Goal: Information Seeking & Learning: Check status

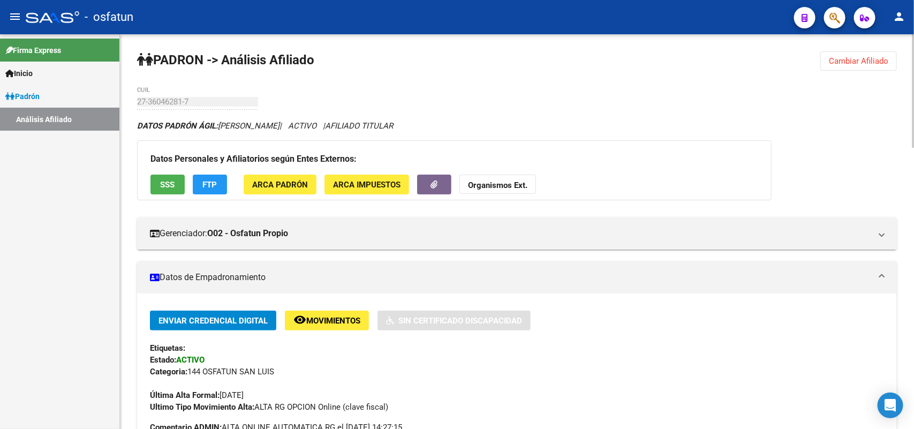
click at [864, 59] on span "Cambiar Afiliado" at bounding box center [857, 61] width 59 height 10
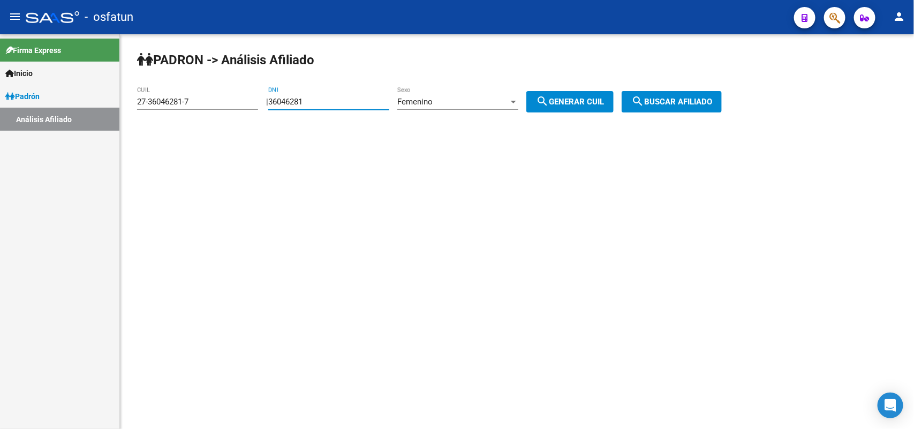
drag, startPoint x: 336, startPoint y: 97, endPoint x: 8, endPoint y: 144, distance: 331.5
click at [8, 144] on mat-sidenav-container "Firma Express Inicio Calendario SSS Instructivos Contacto OS Padrón Análisis Af…" at bounding box center [457, 231] width 914 height 394
paste input "2676892"
type input "26768921"
drag, startPoint x: 595, startPoint y: 113, endPoint x: 593, endPoint y: 107, distance: 6.8
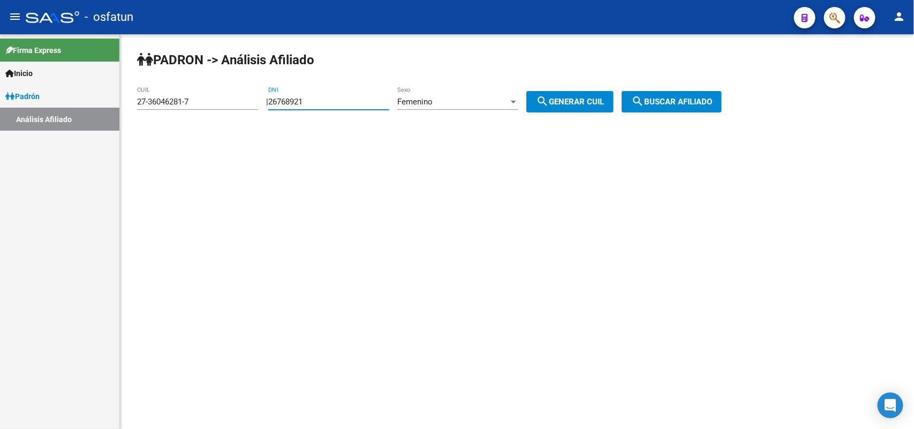
click at [595, 112] on div "PADRON -> Análisis Afiliado 27-36046281-7 CUIL | 26768921 DNI Femenino Sexo sea…" at bounding box center [517, 90] width 794 height 112
click at [593, 107] on button "search Generar CUIL" at bounding box center [569, 101] width 87 height 21
type input "27-26768921-6"
click at [700, 104] on span "search Buscar afiliado" at bounding box center [671, 102] width 81 height 10
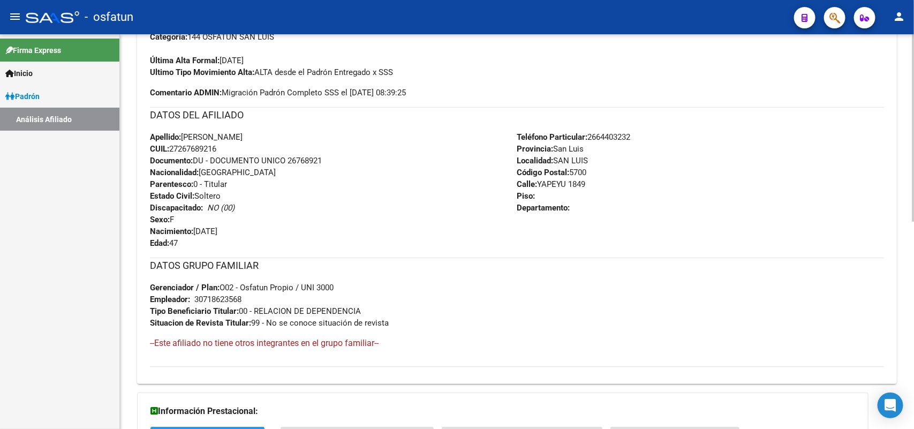
scroll to position [437, 0]
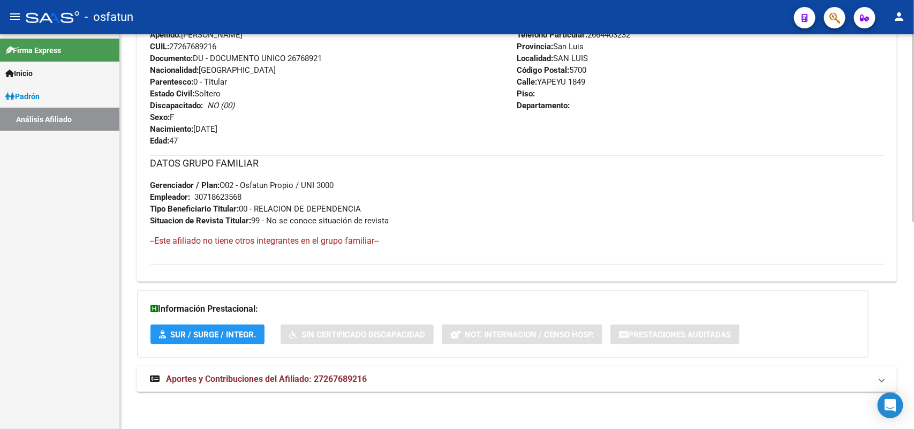
click at [351, 380] on span "Aportes y Contribuciones del Afiliado: 27267689216" at bounding box center [266, 379] width 201 height 10
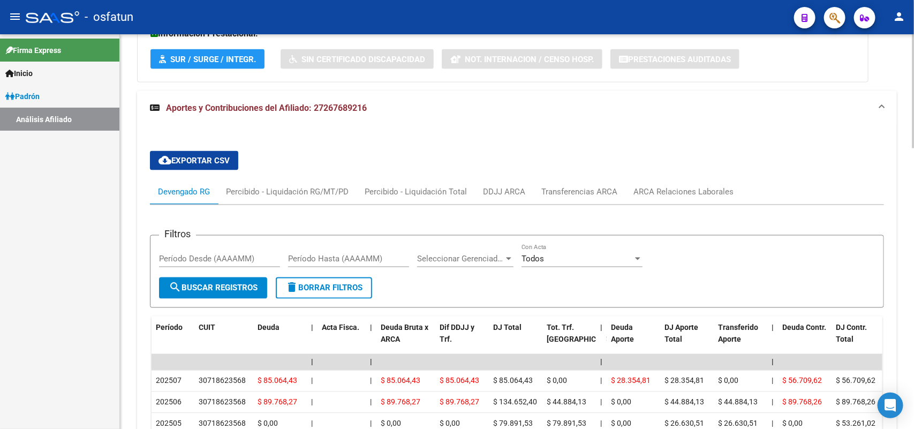
scroll to position [912, 0]
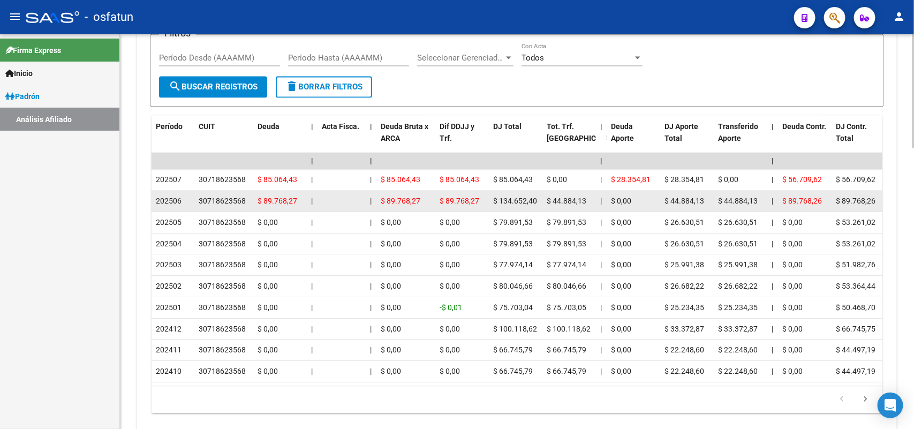
click at [225, 199] on div "30718623568" at bounding box center [222, 201] width 47 height 12
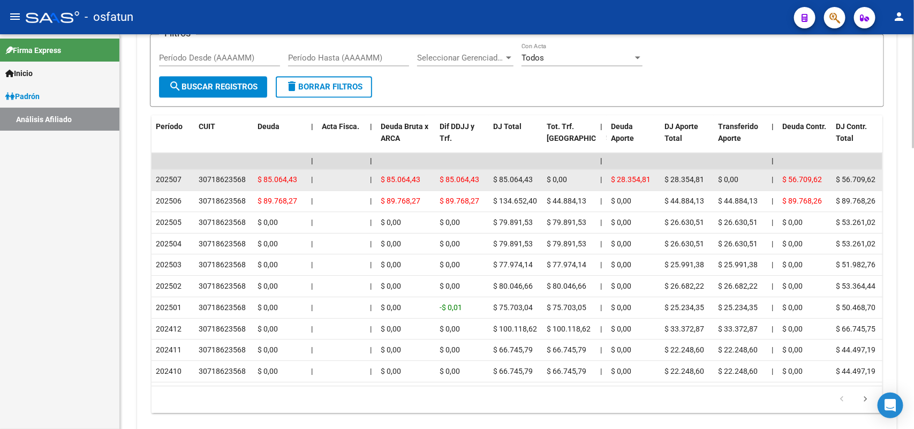
click at [225, 180] on div "30718623568" at bounding box center [222, 180] width 47 height 12
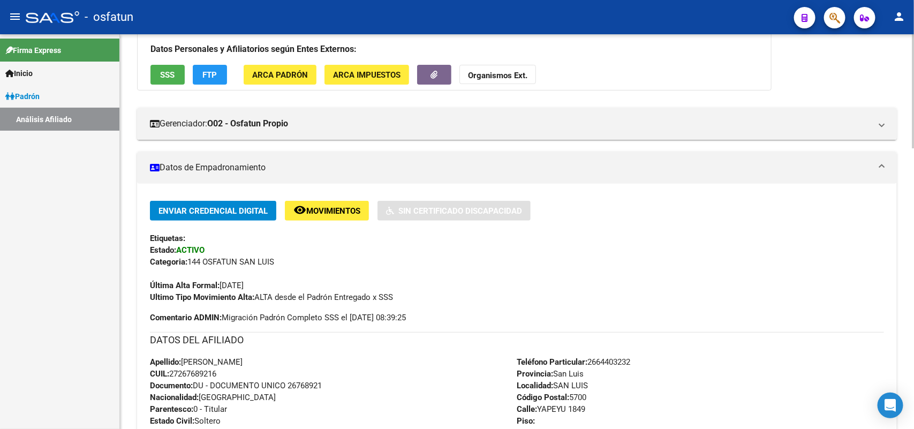
scroll to position [0, 0]
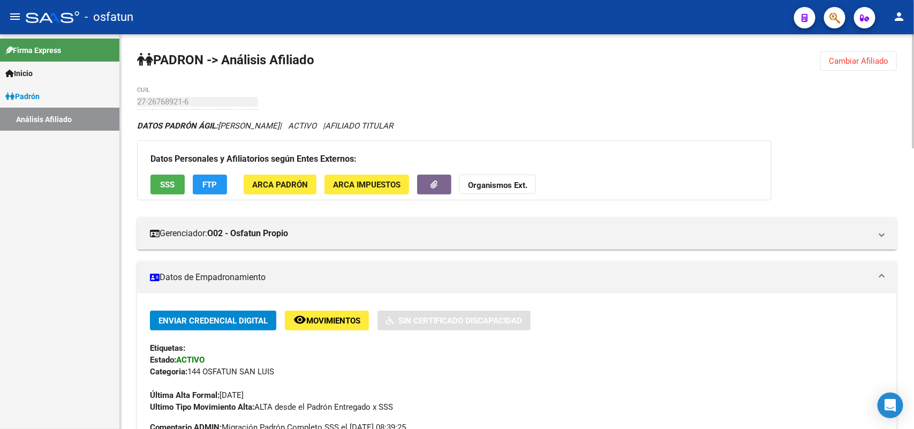
click at [853, 52] on button "Cambiar Afiliado" at bounding box center [858, 60] width 77 height 19
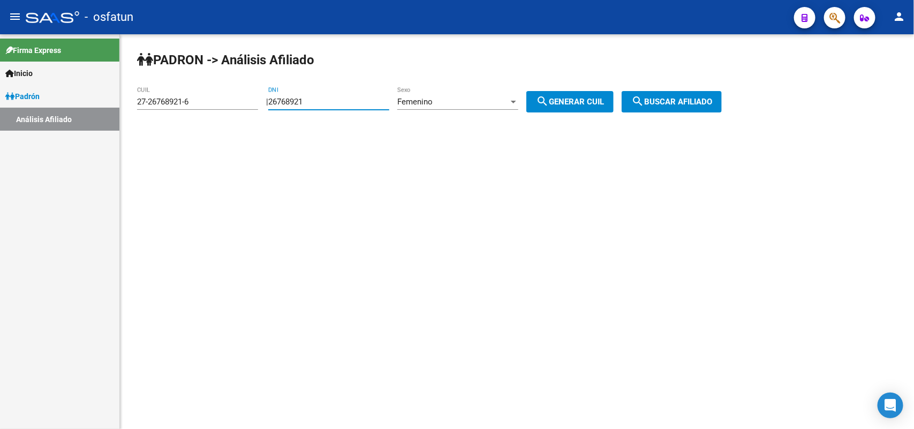
drag, startPoint x: 273, startPoint y: 105, endPoint x: 204, endPoint y: 116, distance: 69.9
click at [204, 107] on app-analisis-afiliado "PADRON -> Análisis Afiliado 27-26768921-6 CUIL | 26768921 DNI Femenino Sexo sea…" at bounding box center [433, 102] width 592 height 10
paste input "31896"
type input "26731896"
click at [553, 107] on button "search Generar CUIL" at bounding box center [569, 101] width 87 height 21
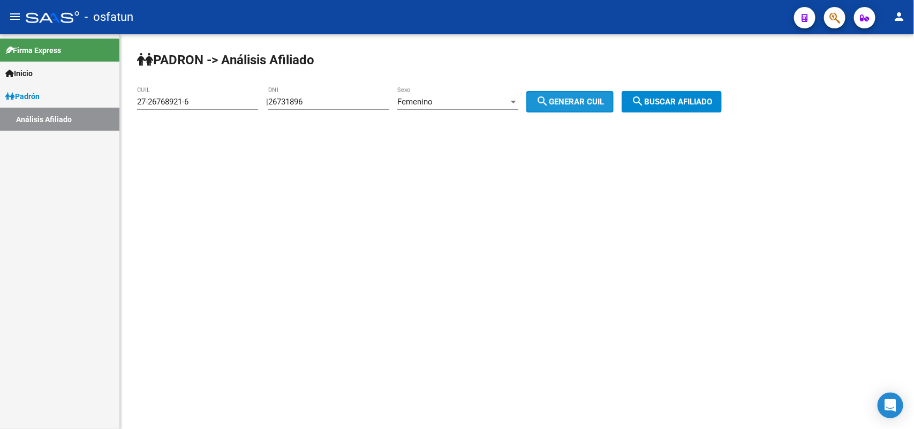
type input "23-26731896-4"
click at [681, 100] on span "search Buscar afiliado" at bounding box center [671, 102] width 81 height 10
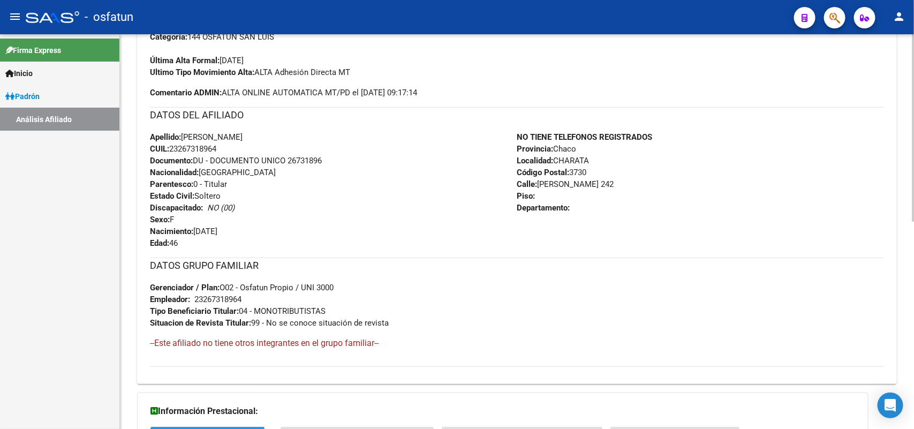
scroll to position [437, 0]
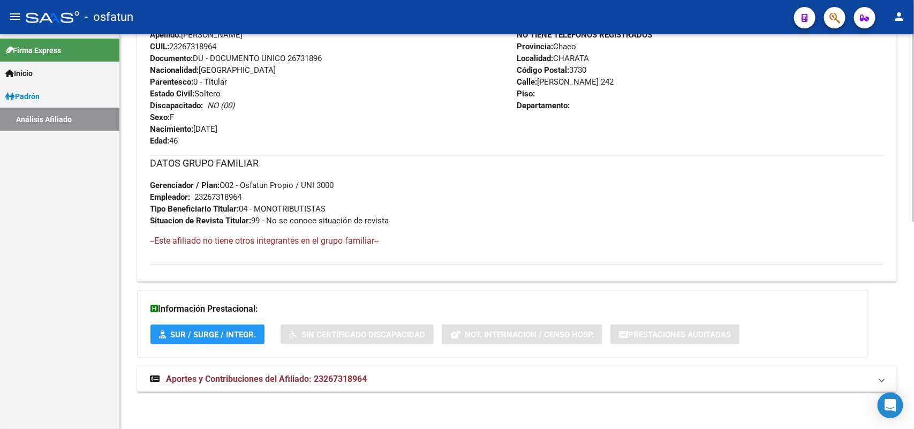
click at [268, 363] on div "DATOS PADRÓN ÁGIL: [PERSON_NAME] | ACTIVO | AFILIADO TITULAR Datos Personales y…" at bounding box center [516, 43] width 759 height 720
click at [277, 375] on span "Aportes y Contribuciones del Afiliado: 23267318964" at bounding box center [266, 379] width 201 height 10
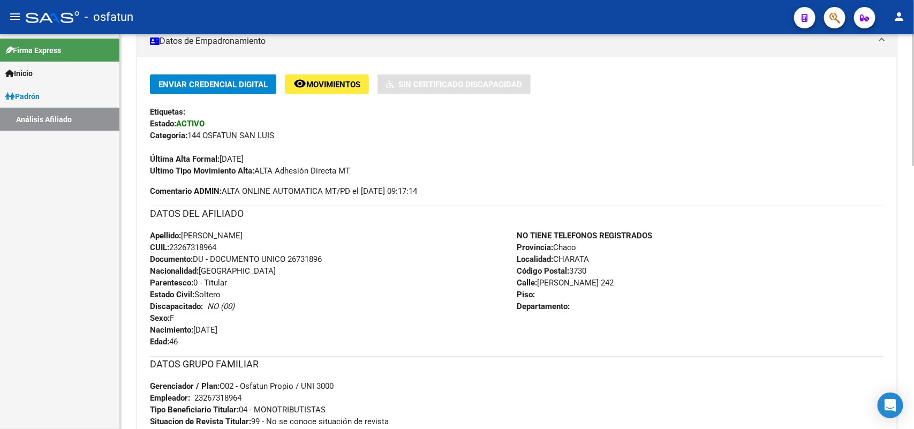
scroll to position [0, 0]
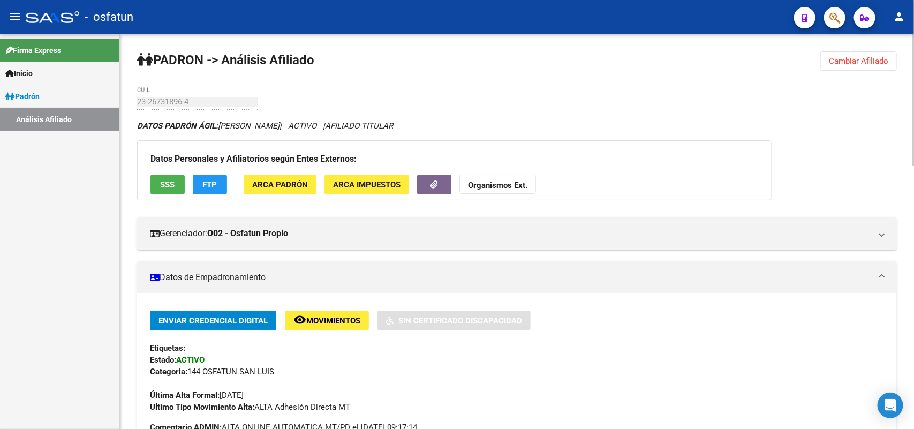
click at [862, 66] on button "Cambiar Afiliado" at bounding box center [858, 60] width 77 height 19
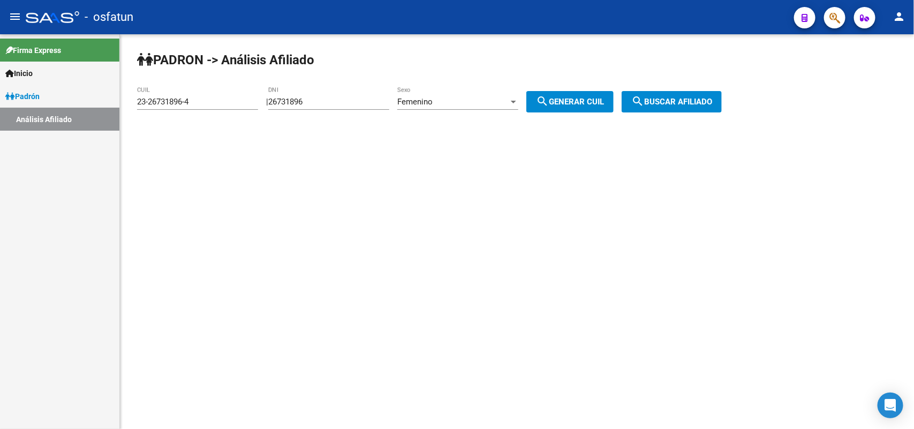
click at [313, 102] on input "26731896" at bounding box center [328, 102] width 121 height 10
click at [327, 103] on input "26731896" at bounding box center [328, 102] width 121 height 10
drag, startPoint x: 331, startPoint y: 103, endPoint x: 360, endPoint y: 158, distance: 63.0
click at [216, 107] on app-analisis-afiliado "PADRON -> Análisis Afiliado 23-26731896-4 CUIL | 26731896 DNI Femenino Sexo sea…" at bounding box center [433, 102] width 592 height 10
paste input "37724028"
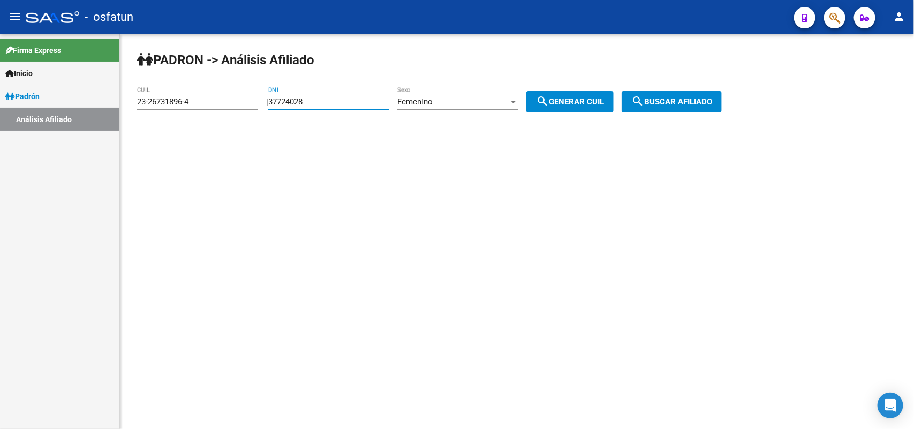
type input "37724028"
click at [454, 100] on div "Femenino" at bounding box center [452, 102] width 111 height 10
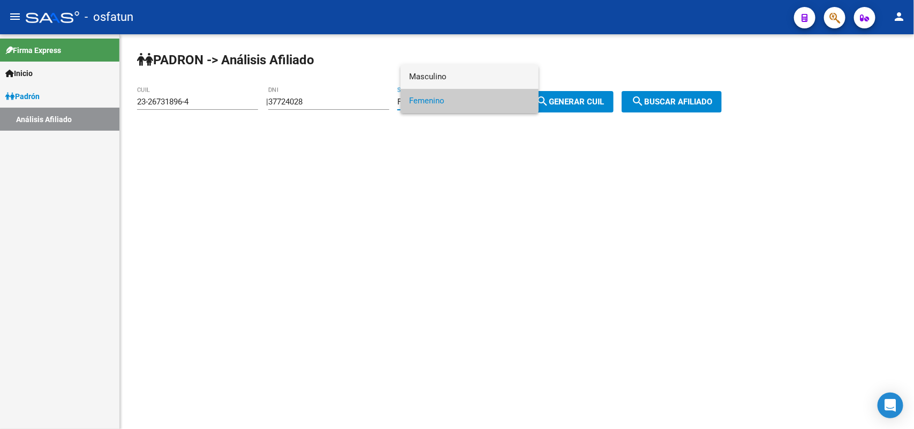
click at [446, 84] on span "Masculino" at bounding box center [469, 77] width 121 height 24
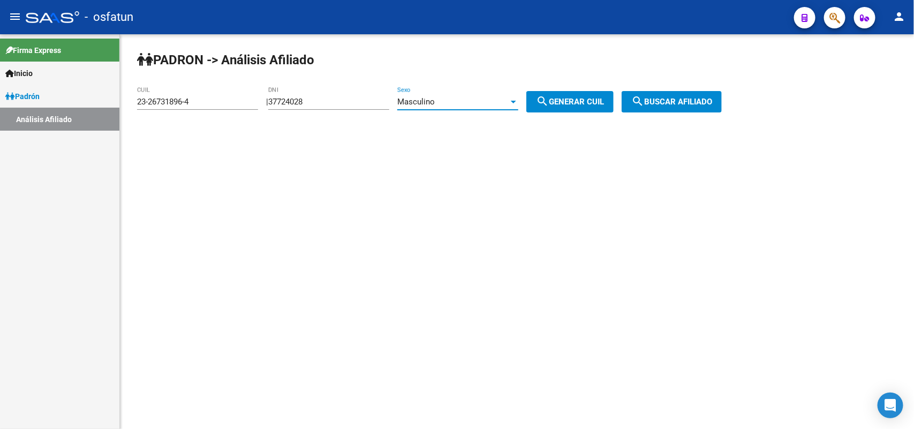
click at [579, 103] on span "search Generar CUIL" at bounding box center [570, 102] width 68 height 10
type input "20-37724028-7"
click at [672, 98] on span "search Buscar afiliado" at bounding box center [671, 102] width 81 height 10
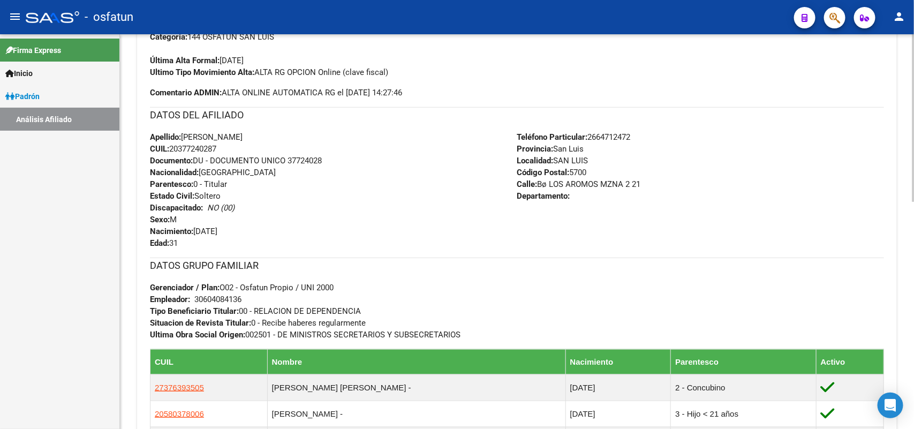
scroll to position [535, 0]
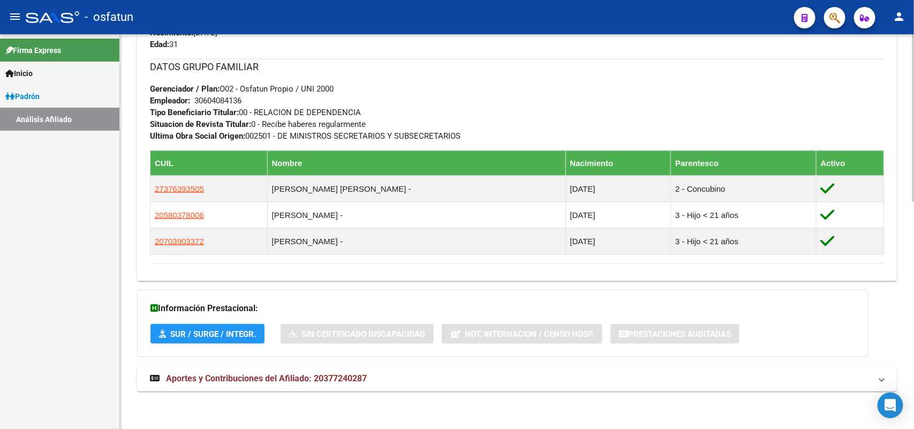
click at [376, 377] on mat-panel-title "Aportes y Contribuciones del Afiliado: 20377240287" at bounding box center [510, 378] width 721 height 12
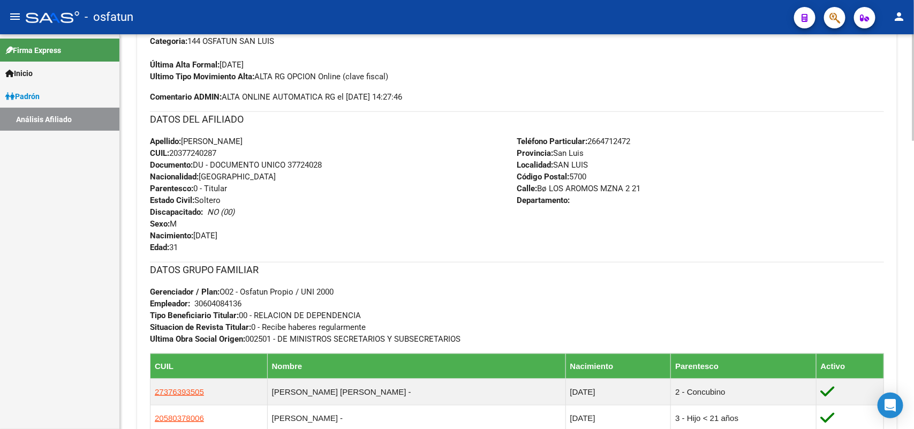
scroll to position [0, 0]
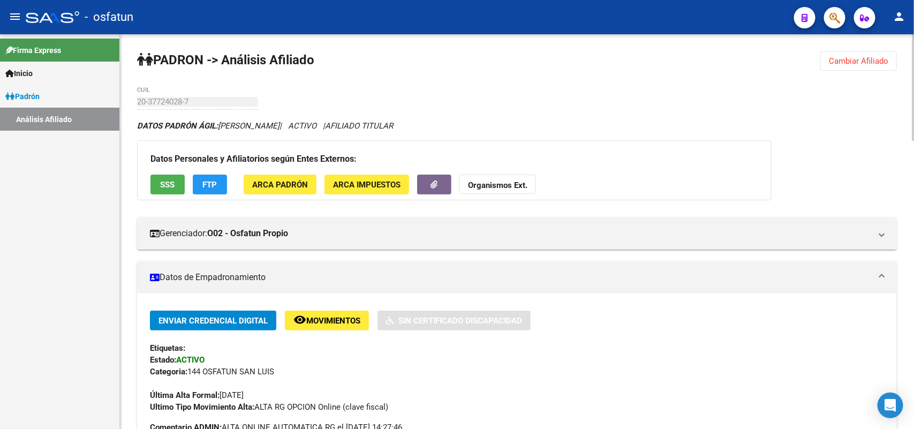
click at [851, 63] on span "Cambiar Afiliado" at bounding box center [857, 61] width 59 height 10
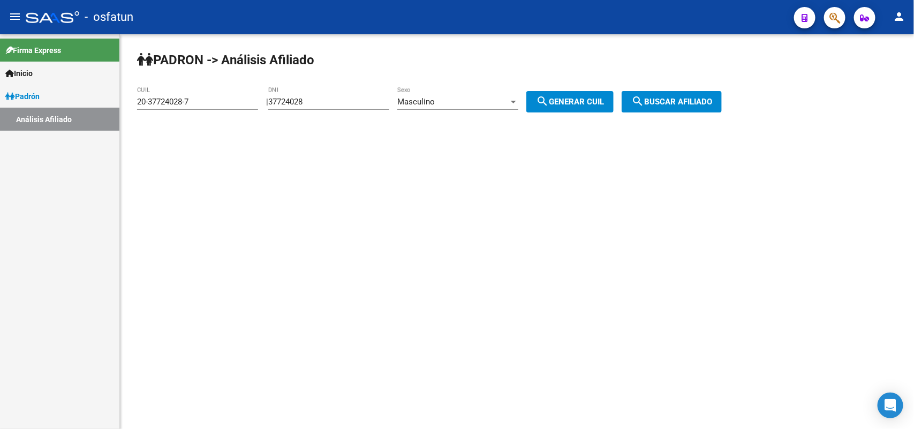
click at [284, 100] on input "37724028" at bounding box center [328, 102] width 121 height 10
click at [345, 91] on div "37724028 DNI" at bounding box center [328, 98] width 121 height 23
click at [344, 99] on input "37724028" at bounding box center [328, 102] width 121 height 10
click at [346, 103] on input "37724028" at bounding box center [328, 102] width 121 height 10
click at [341, 103] on input "37724028" at bounding box center [328, 102] width 121 height 10
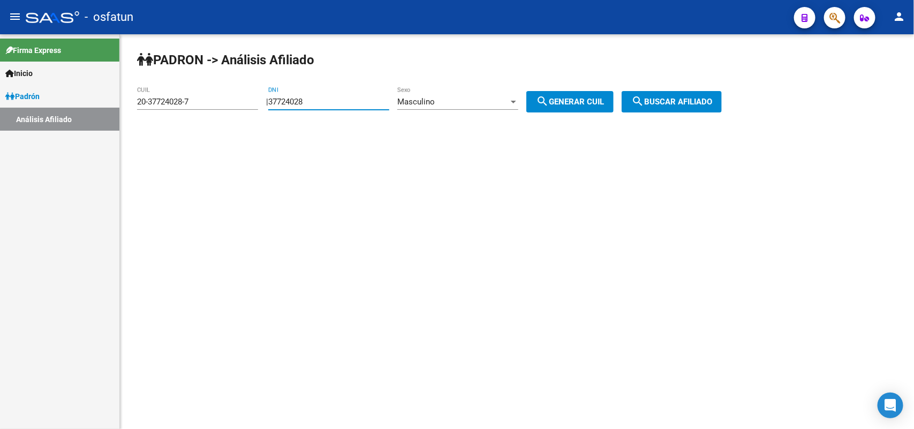
click at [345, 103] on input "37724028" at bounding box center [328, 102] width 121 height 10
drag, startPoint x: 354, startPoint y: 103, endPoint x: 253, endPoint y: 103, distance: 101.1
click at [253, 103] on app-analisis-afiliado "PADRON -> Análisis Afiliado 20-37724028-7 CUIL | 37724028 DNI Masculino Sexo se…" at bounding box center [433, 102] width 592 height 10
paste input "28600964"
type input "28600964"
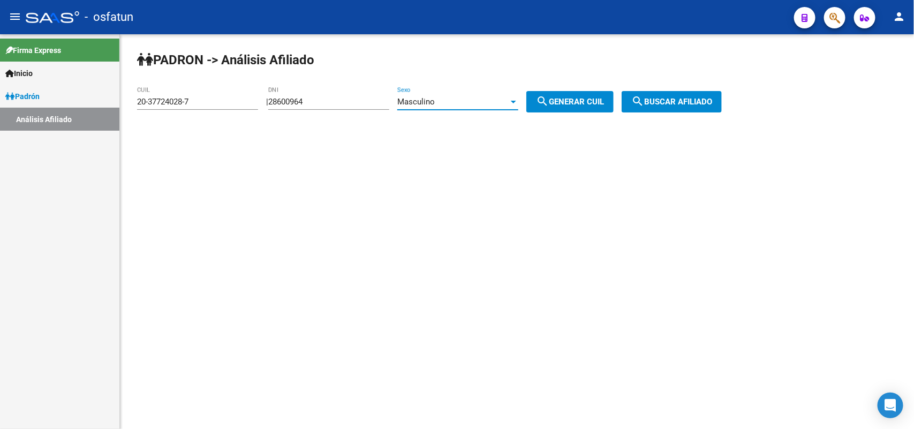
click at [488, 100] on div "Masculino" at bounding box center [452, 102] width 111 height 10
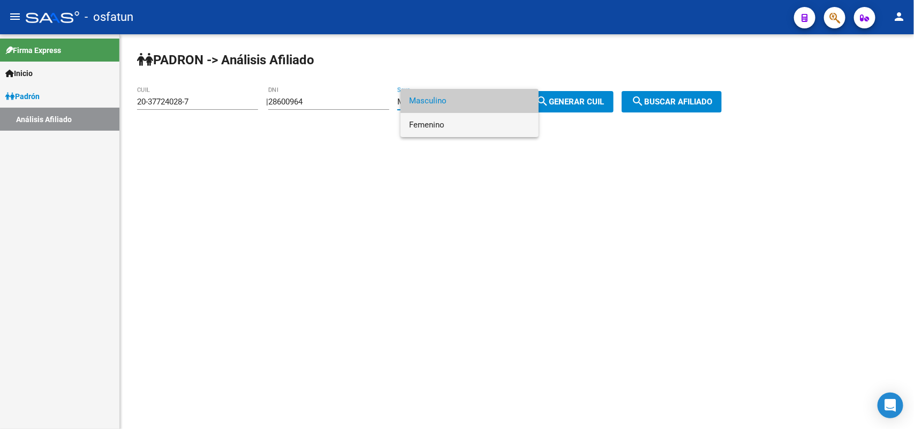
click at [485, 124] on span "Femenino" at bounding box center [469, 125] width 121 height 24
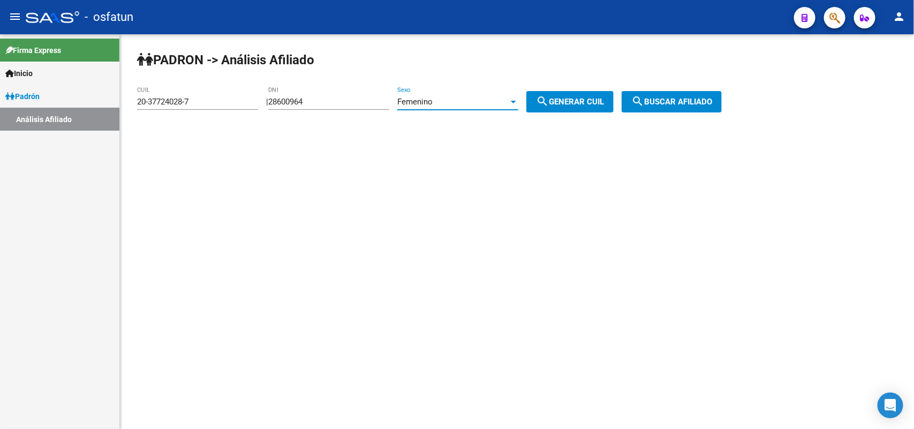
drag, startPoint x: 557, startPoint y: 110, endPoint x: 569, endPoint y: 108, distance: 12.5
click at [558, 110] on button "search Generar CUIL" at bounding box center [569, 101] width 87 height 21
type input "27-28600964-1"
click at [680, 103] on span "search Buscar afiliado" at bounding box center [671, 102] width 81 height 10
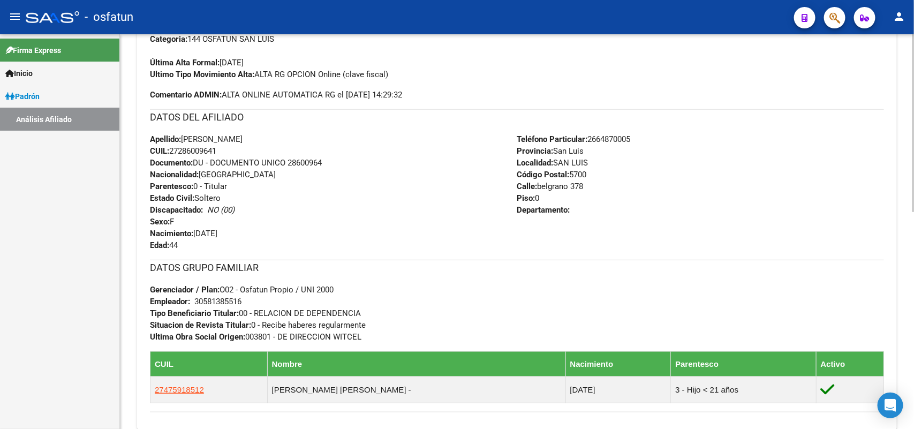
scroll to position [481, 0]
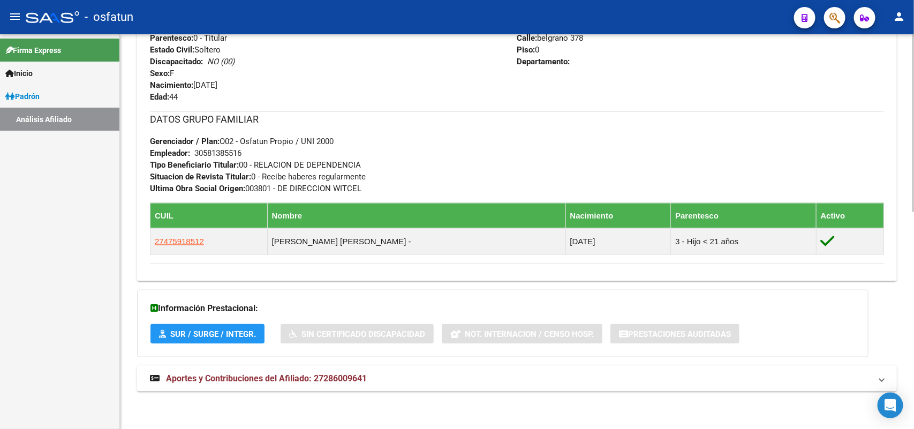
click at [327, 378] on span "Aportes y Contribuciones del Afiliado: 27286009641" at bounding box center [266, 378] width 201 height 10
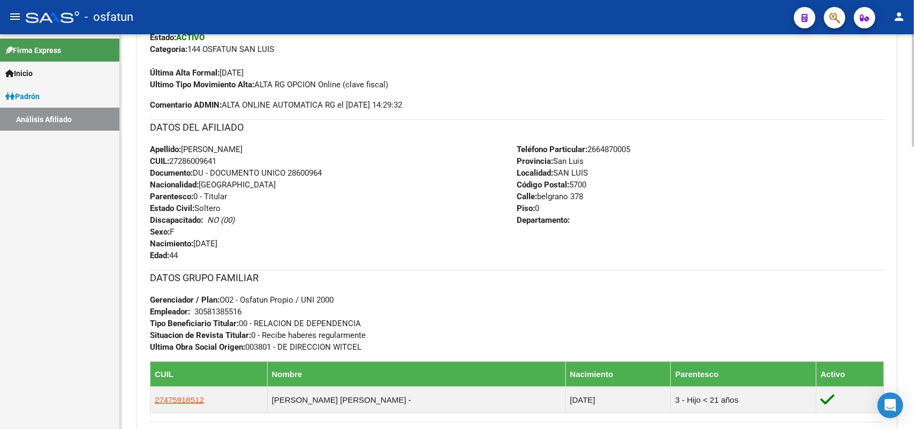
scroll to position [0, 0]
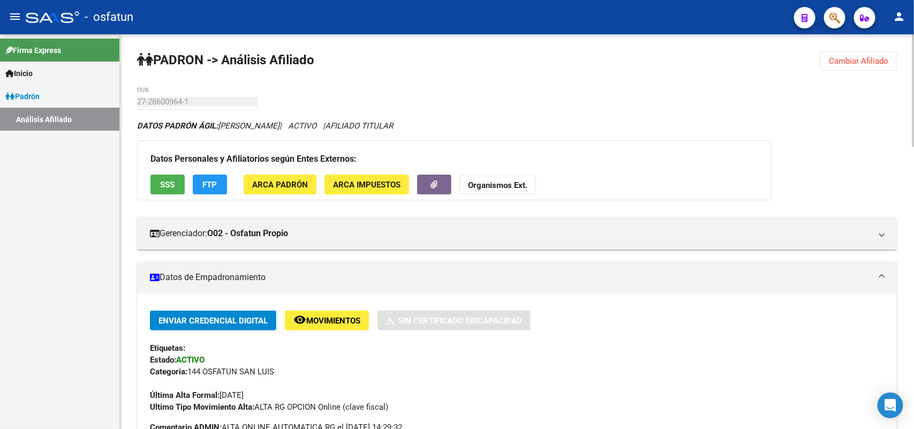
click at [847, 66] on button "Cambiar Afiliado" at bounding box center [858, 60] width 77 height 19
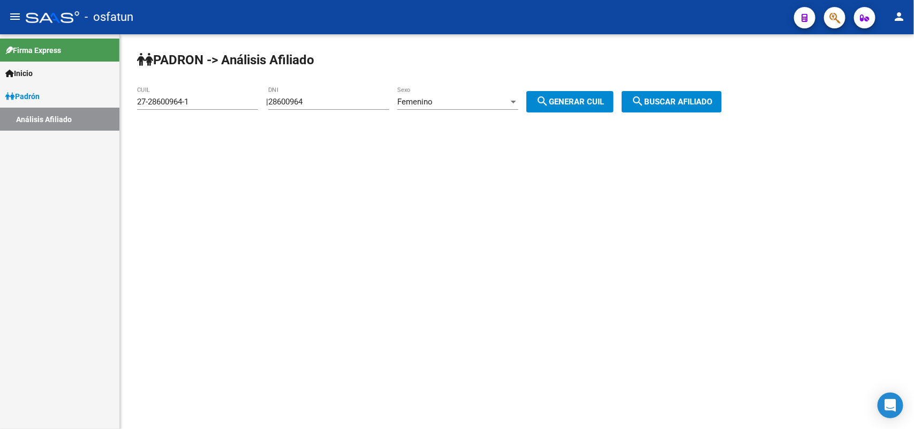
click at [258, 110] on div "PADRON -> Análisis Afiliado 27-28600964-1 CUIL | 28600964 DNI Femenino Sexo sea…" at bounding box center [517, 90] width 794 height 112
click at [326, 104] on input "28600964" at bounding box center [328, 102] width 121 height 10
drag, startPoint x: 326, startPoint y: 103, endPoint x: 217, endPoint y: 103, distance: 109.2
click at [217, 103] on app-analisis-afiliado "PADRON -> Análisis Afiliado 27-28600964-1 CUIL | 28600964 DNI Femenino Sexo sea…" at bounding box center [433, 102] width 592 height 10
paste input "32038768"
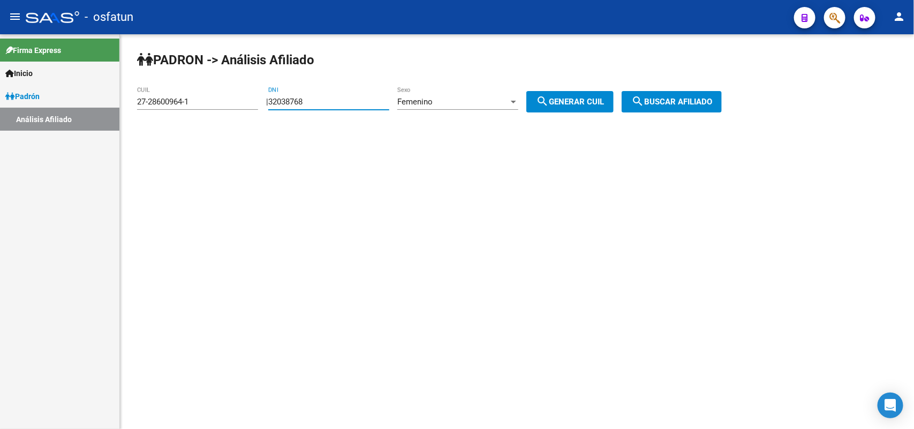
type input "32038768"
click at [512, 95] on div "Femenino Sexo" at bounding box center [457, 98] width 121 height 23
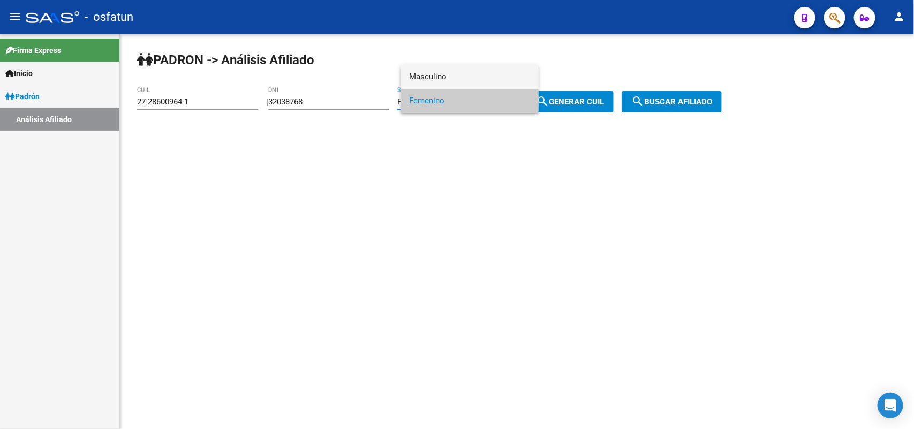
click at [446, 74] on span "Masculino" at bounding box center [469, 77] width 121 height 24
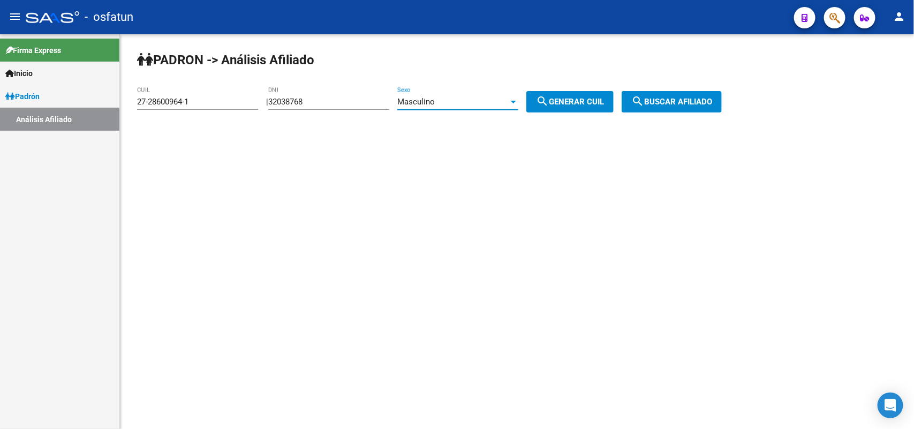
click at [549, 98] on mat-icon "search" at bounding box center [542, 101] width 13 height 13
type input "20-32038768-0"
click at [691, 97] on span "search Buscar afiliado" at bounding box center [671, 102] width 81 height 10
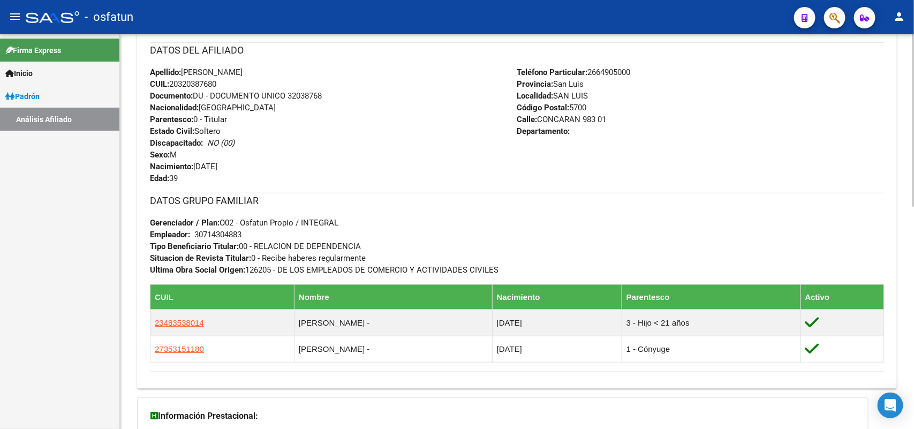
scroll to position [507, 0]
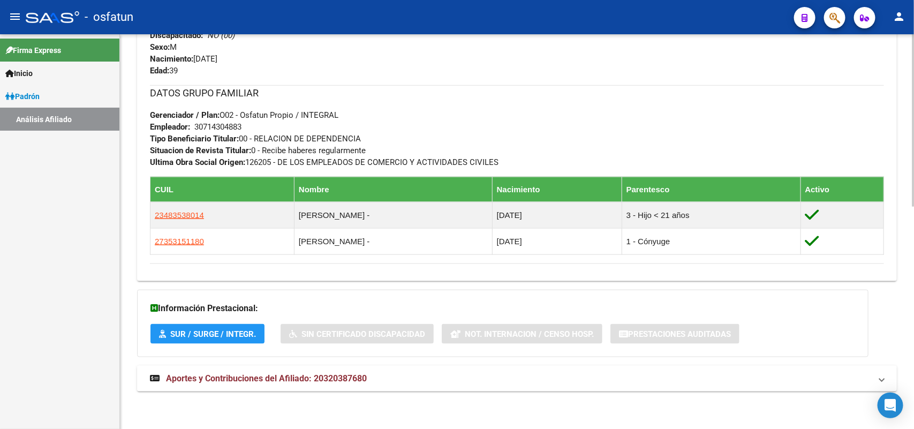
click at [344, 366] on mat-expansion-panel-header "Aportes y Contribuciones del Afiliado: 20320387680" at bounding box center [516, 379] width 759 height 26
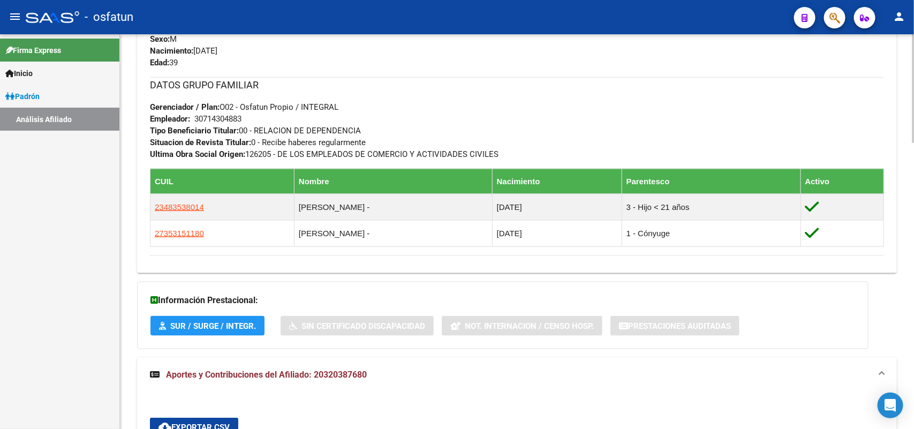
scroll to position [0, 0]
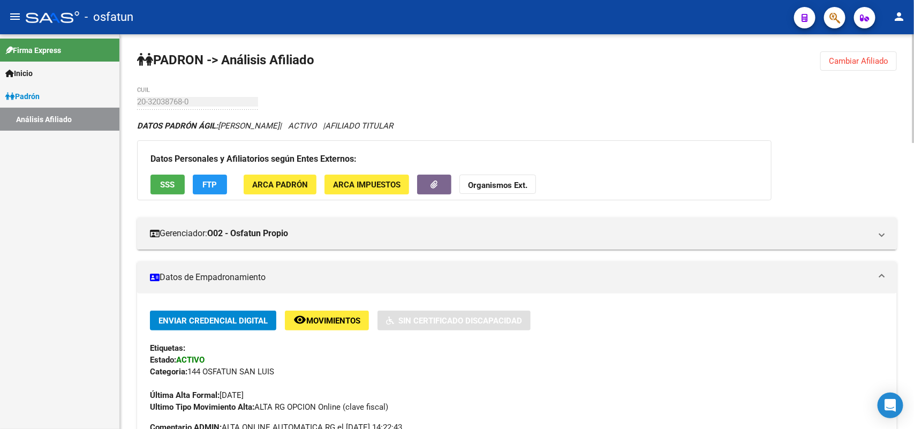
click at [857, 56] on span "Cambiar Afiliado" at bounding box center [857, 61] width 59 height 10
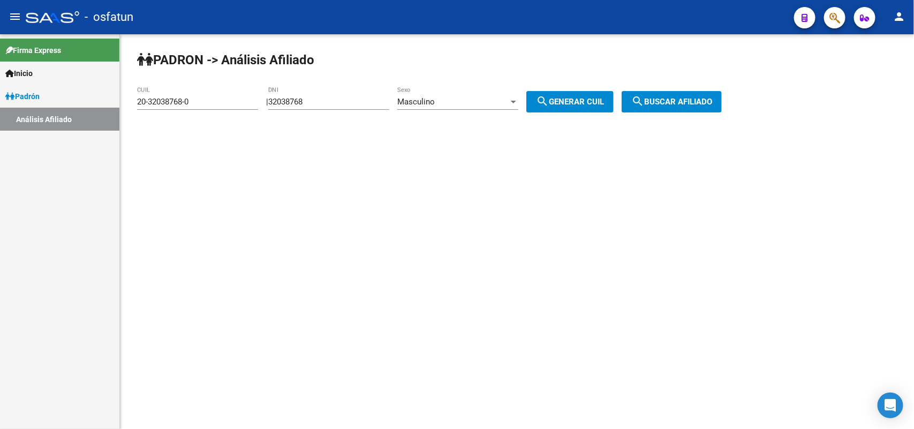
click at [344, 110] on div "32038768 DNI" at bounding box center [328, 103] width 121 height 33
drag, startPoint x: 341, startPoint y: 103, endPoint x: 180, endPoint y: 105, distance: 161.1
click at [180, 107] on app-analisis-afiliado "PADRON -> Análisis Afiliado 20-32038768-0 CUIL | 32038768 DNI Masculino Sexo se…" at bounding box center [433, 102] width 592 height 10
paste input "080940"
type input "30809408"
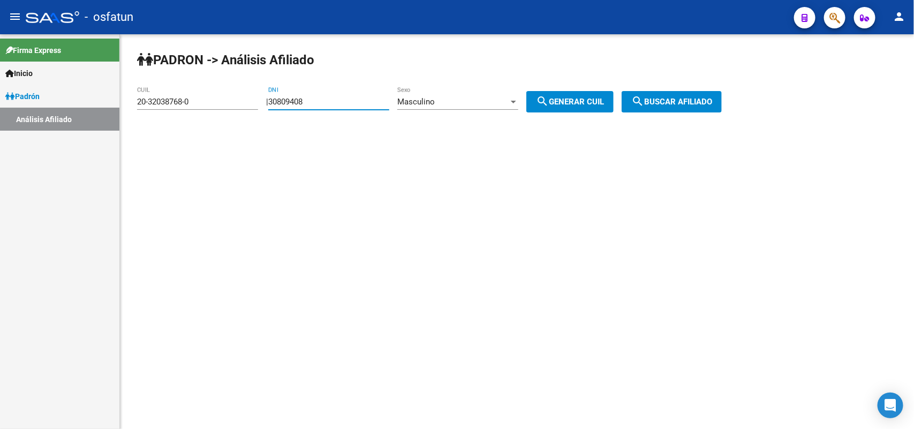
click at [598, 107] on button "search Generar CUIL" at bounding box center [569, 101] width 87 height 21
type input "20-30809408-2"
click at [672, 103] on span "search Buscar afiliado" at bounding box center [671, 102] width 81 height 10
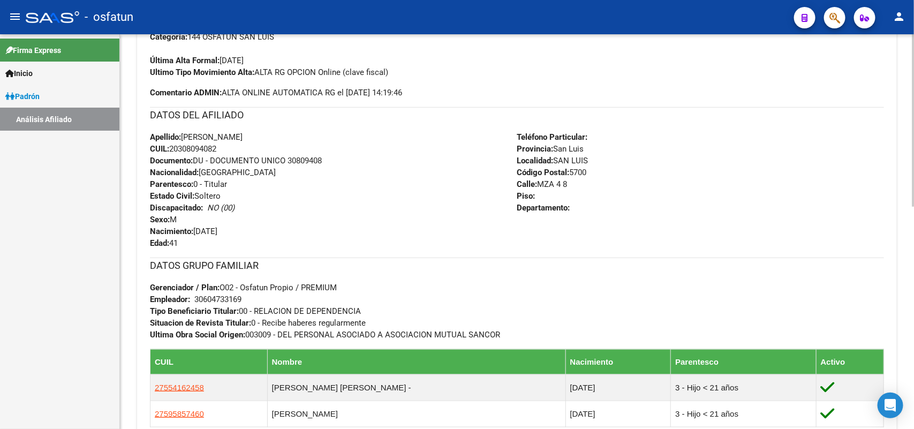
scroll to position [507, 0]
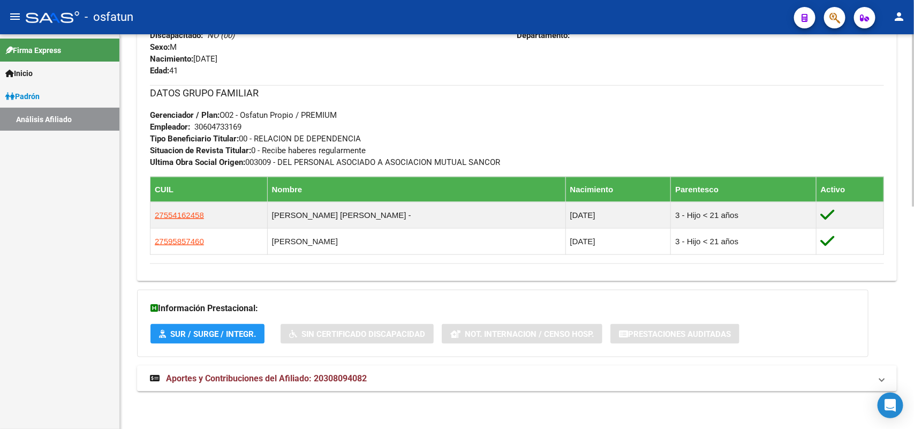
click at [429, 353] on div "Información Prestacional: SUR / SURGE / INTEGR. Sin Certificado Discapacidad No…" at bounding box center [502, 323] width 731 height 67
click at [415, 379] on mat-panel-title "Aportes y Contribuciones del Afiliado: 20308094082" at bounding box center [510, 378] width 721 height 12
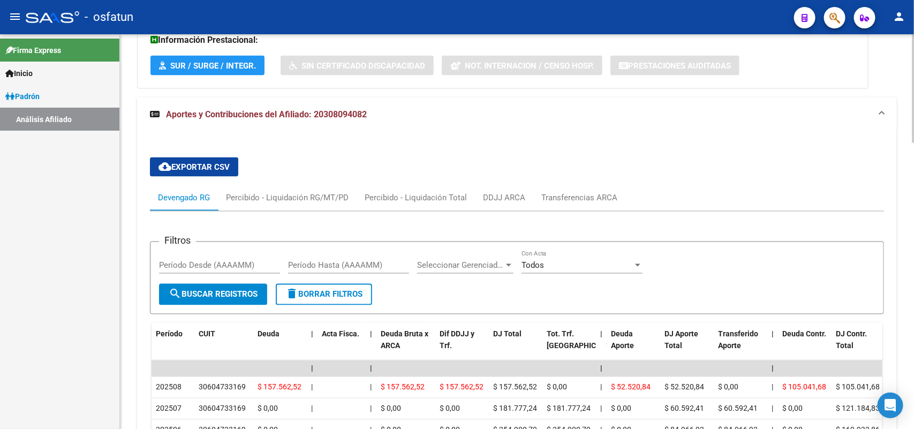
scroll to position [1039, 0]
